Goal: Subscribe to service/newsletter

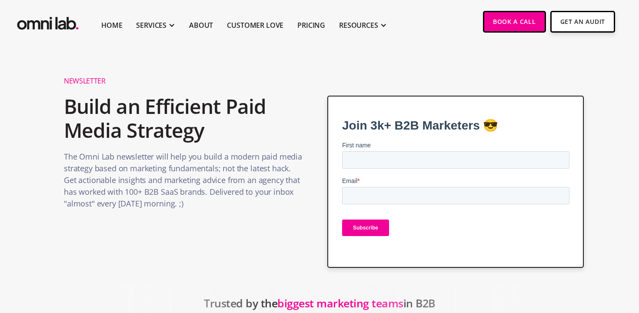
click at [389, 169] on input "First name" at bounding box center [455, 159] width 227 height 17
type input "[PERSON_NAME]"
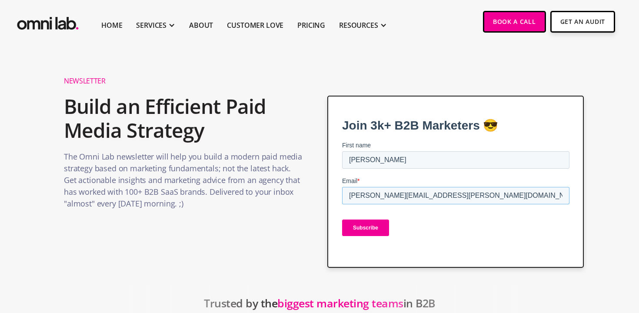
type input "madeline.frayne@mosaicmanufacturing.com"
click at [342, 220] on input "Subscribe" at bounding box center [365, 228] width 47 height 17
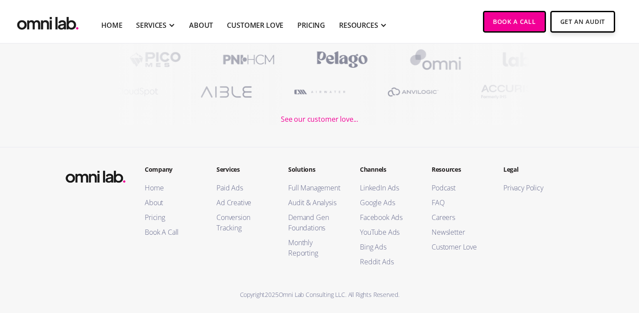
scroll to position [293, 0]
click at [368, 188] on link "LinkedIn Ads" at bounding box center [387, 188] width 54 height 10
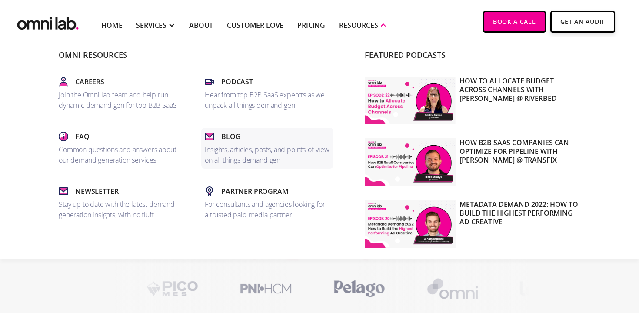
click at [259, 155] on p "Insights, articles, posts, and points-of-view on all things demand gen" at bounding box center [267, 154] width 125 height 21
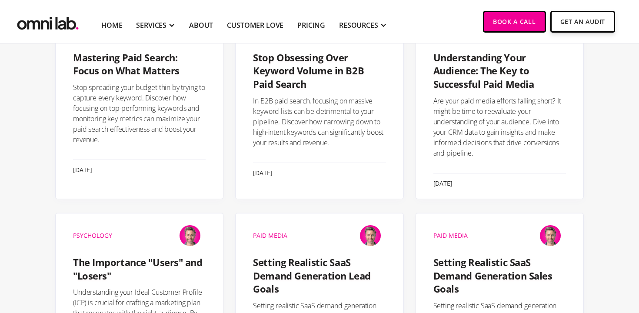
scroll to position [1028, 0]
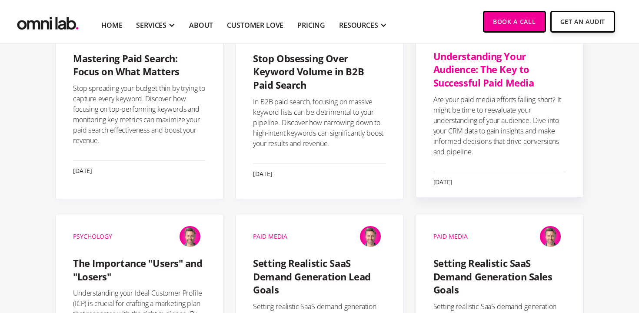
click at [486, 79] on h4 "Understanding Your Audience: The Key to Successful Paid Media" at bounding box center [500, 70] width 133 height 40
